Goal: Task Accomplishment & Management: Manage account settings

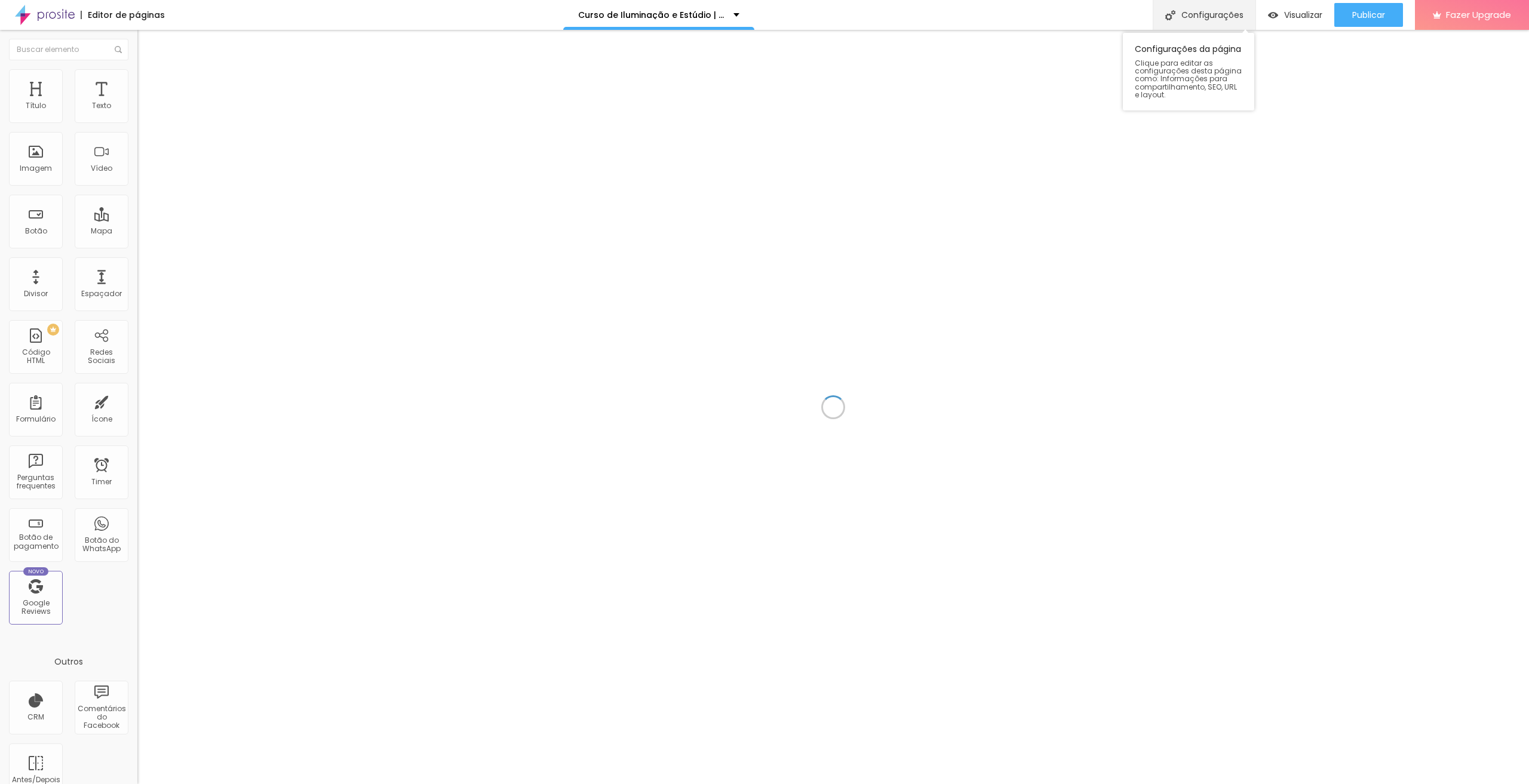
click at [1202, 13] on div "Configurações" at bounding box center [1204, 14] width 103 height 30
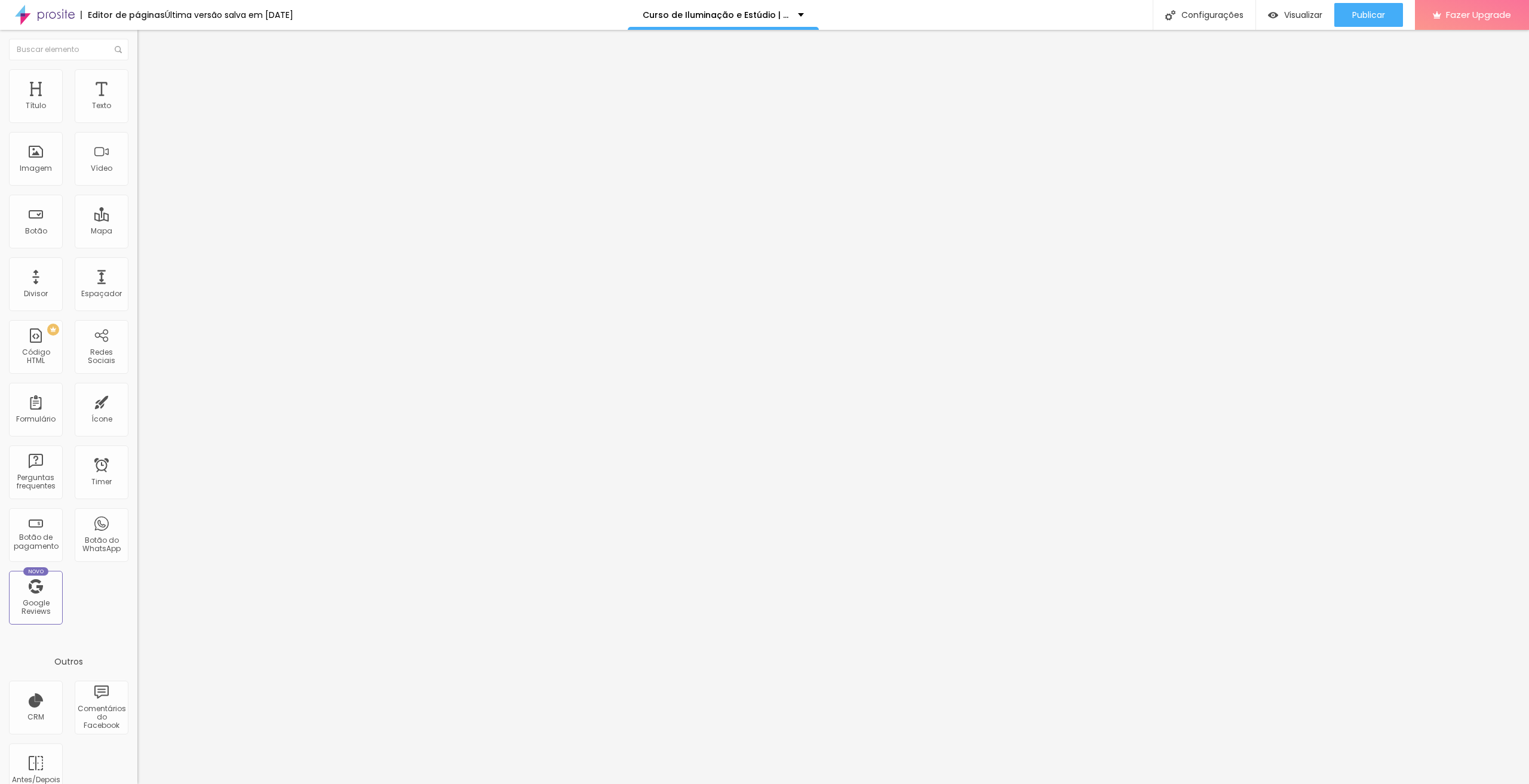
drag, startPoint x: 651, startPoint y: 458, endPoint x: 582, endPoint y: 393, distance: 94.8
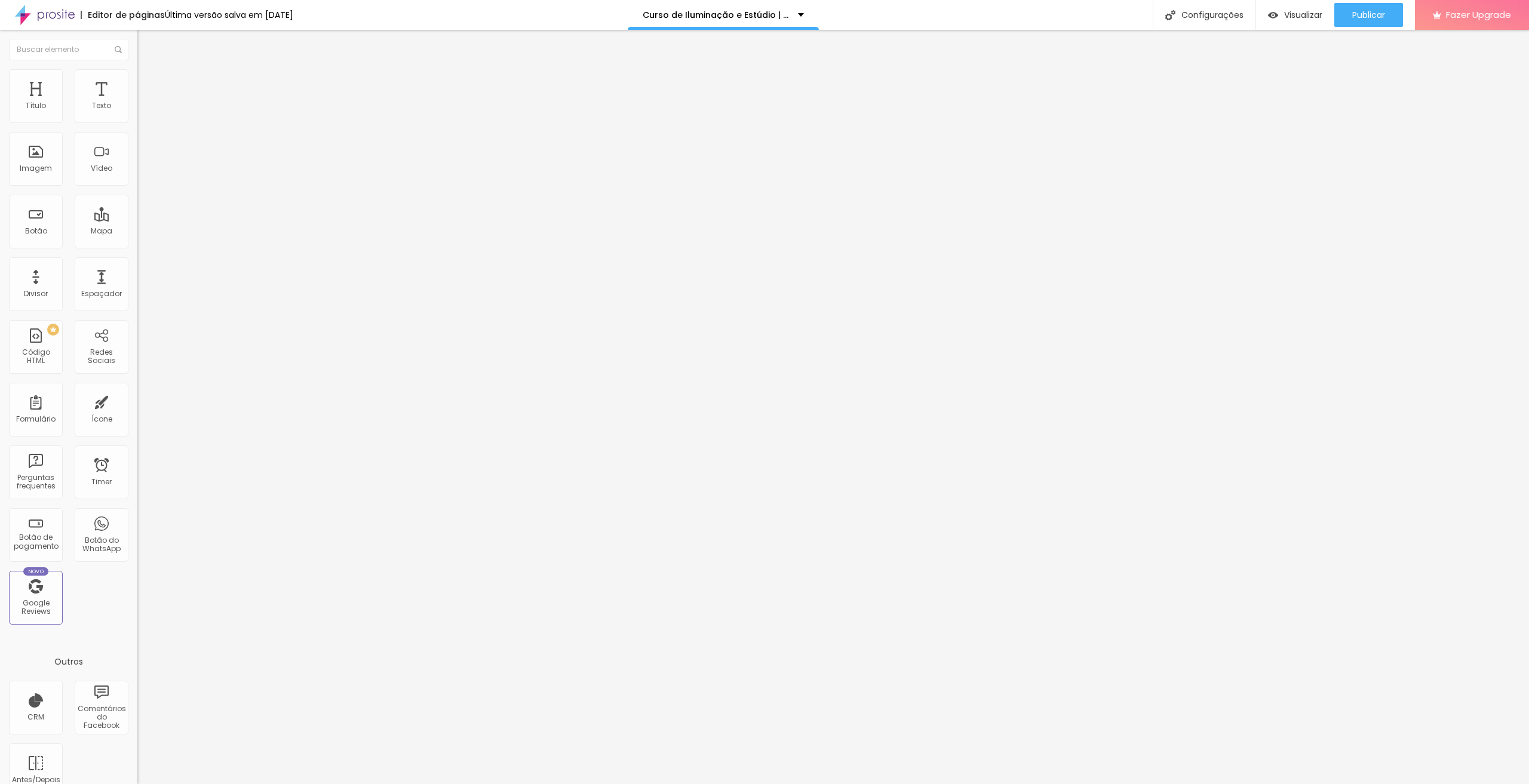
scroll to position [0, 201]
click at [984, 784] on div at bounding box center [764, 796] width 1529 height 11
click at [1360, 15] on span "Publicar" at bounding box center [1369, 15] width 32 height 10
